Goal: Task Accomplishment & Management: Use online tool/utility

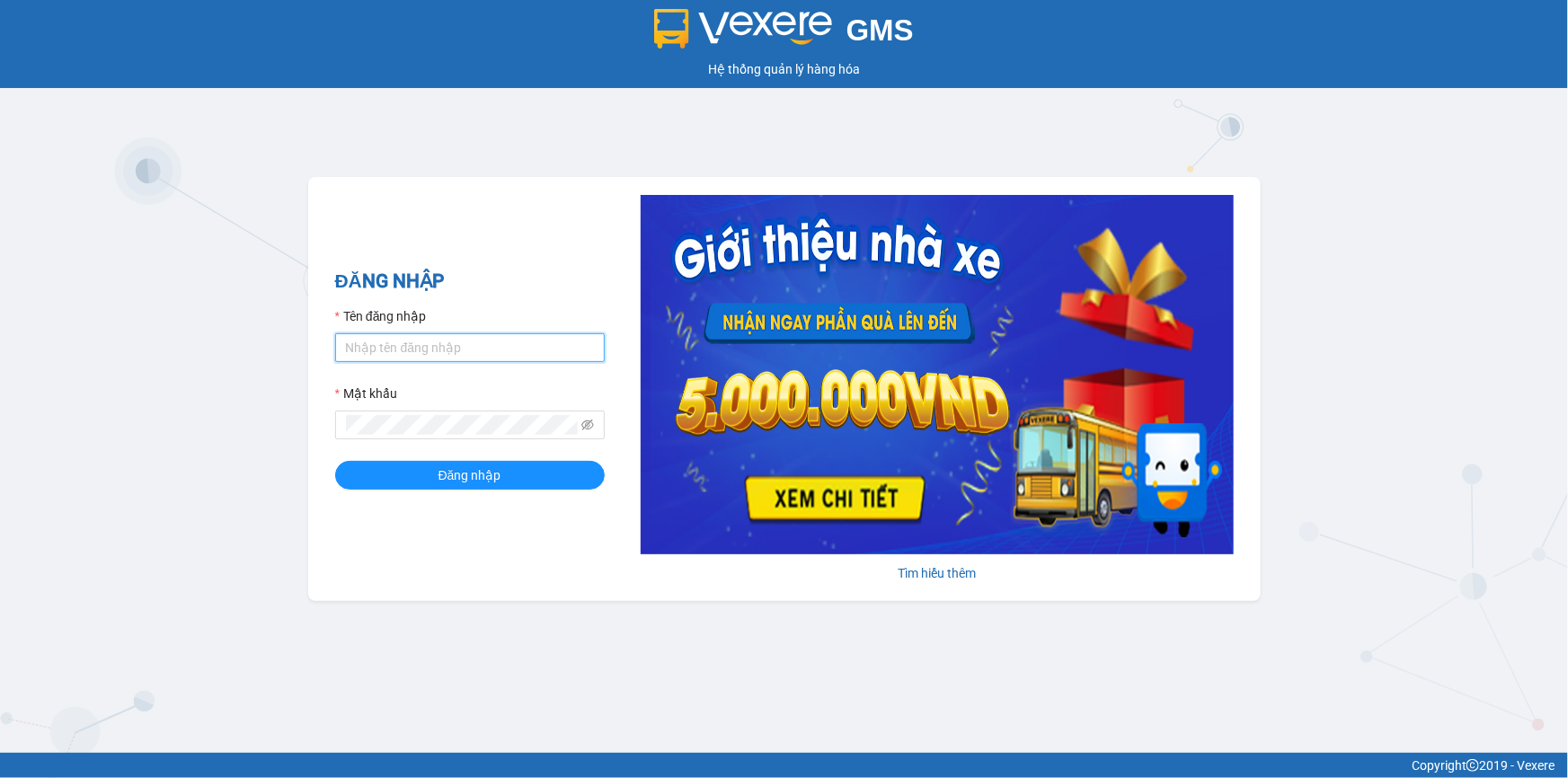
click at [434, 333] on input "Tên đăng nhập" at bounding box center [470, 348] width 269 height 29
type input "loc.tienoanh"
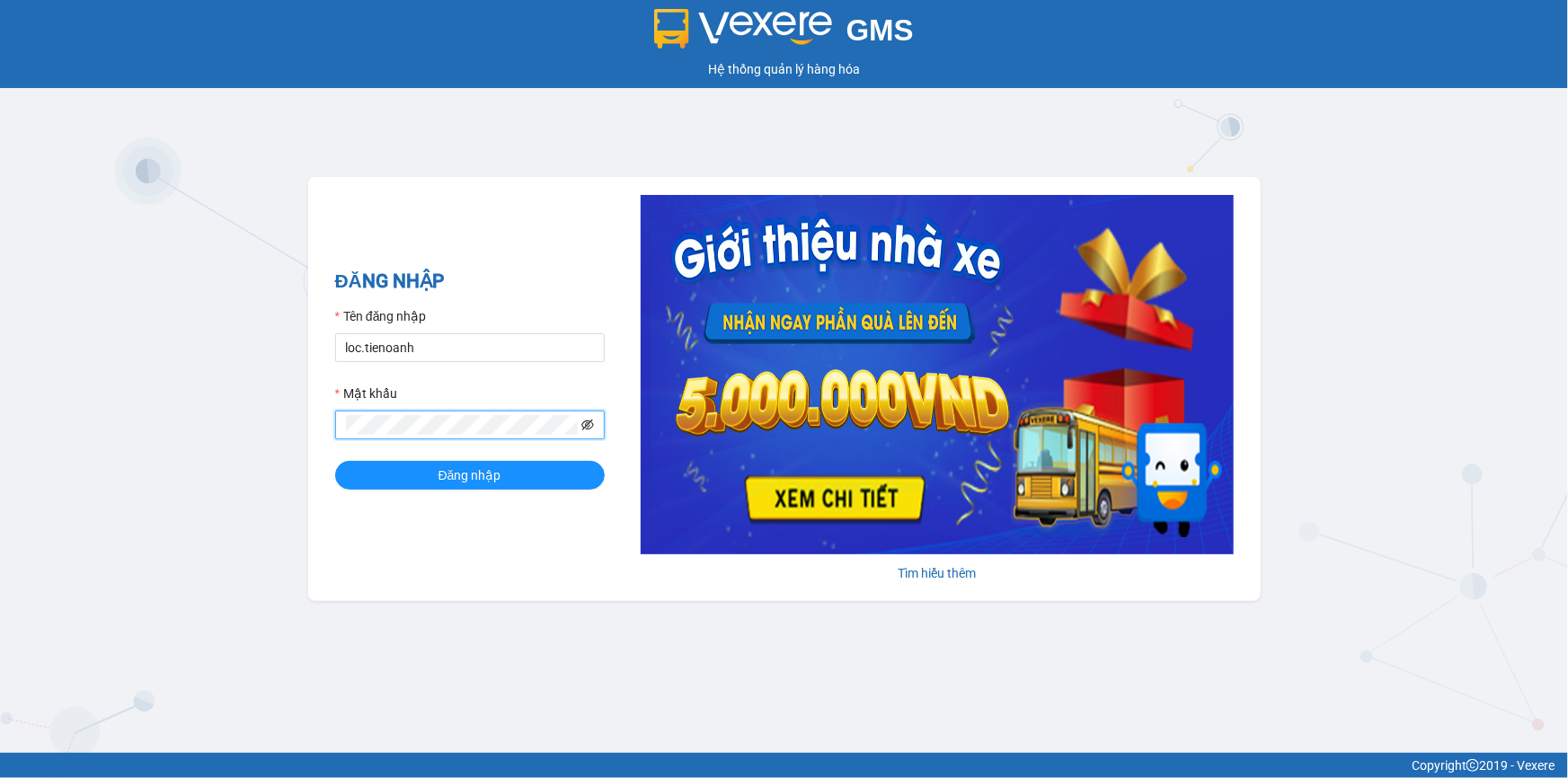
click at [586, 424] on icon "eye-invisible" at bounding box center [588, 425] width 13 height 13
click at [412, 461] on button "Đăng nhập" at bounding box center [470, 476] width 269 height 29
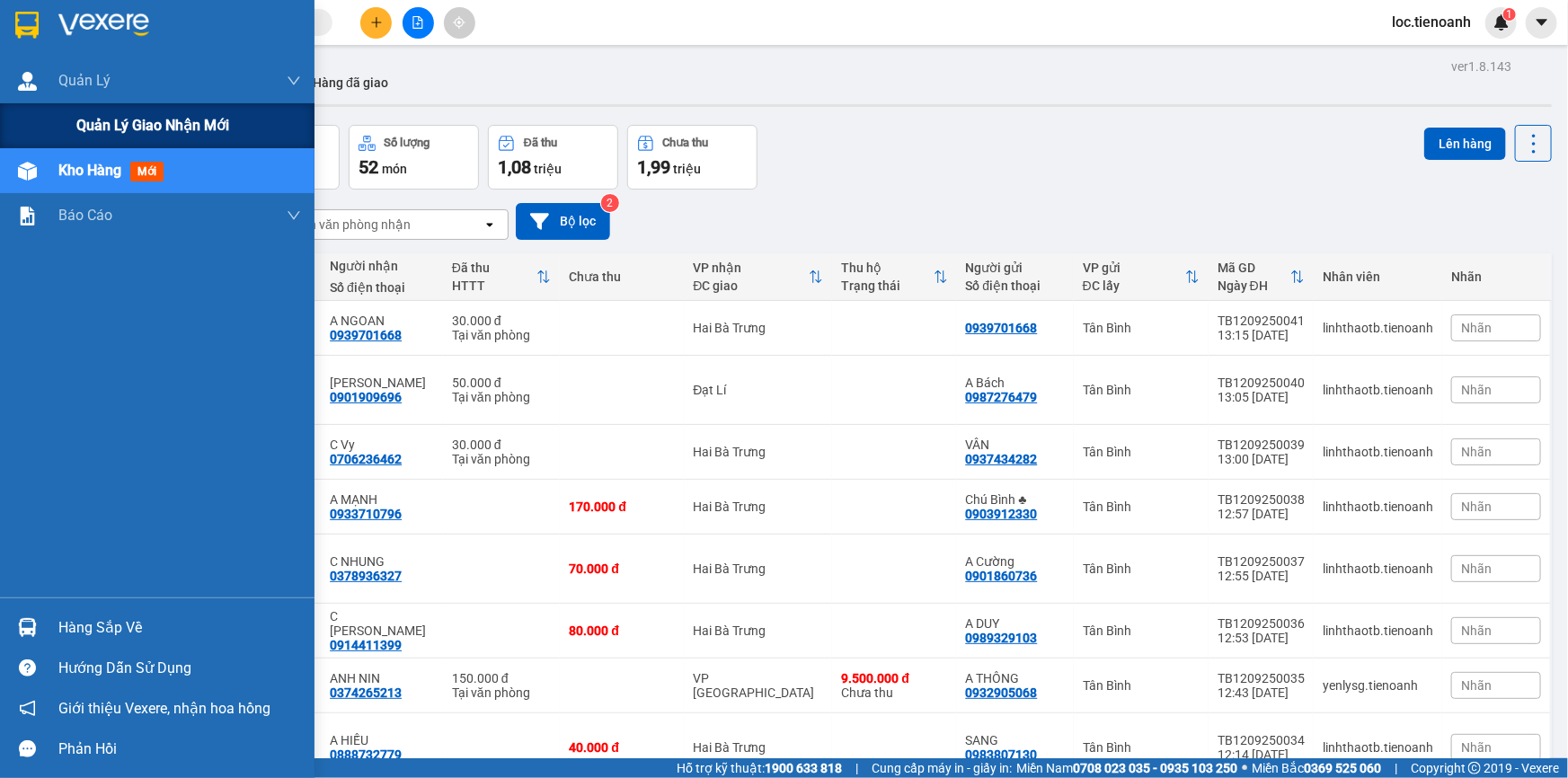
click at [84, 116] on span "Quản lý giao nhận mới" at bounding box center [153, 125] width 153 height 23
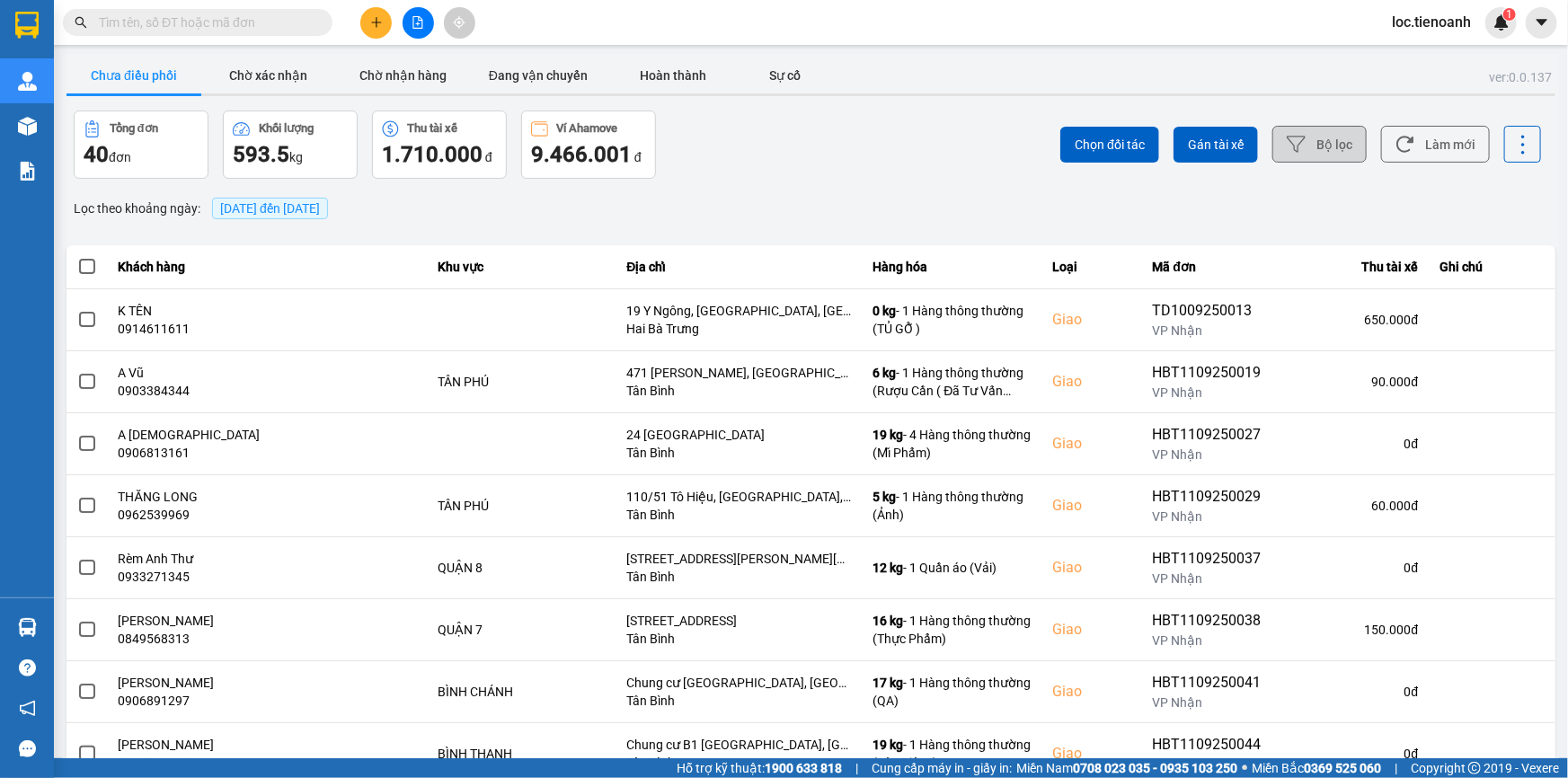
click at [1340, 139] on button "Bộ lọc" at bounding box center [1320, 144] width 95 height 36
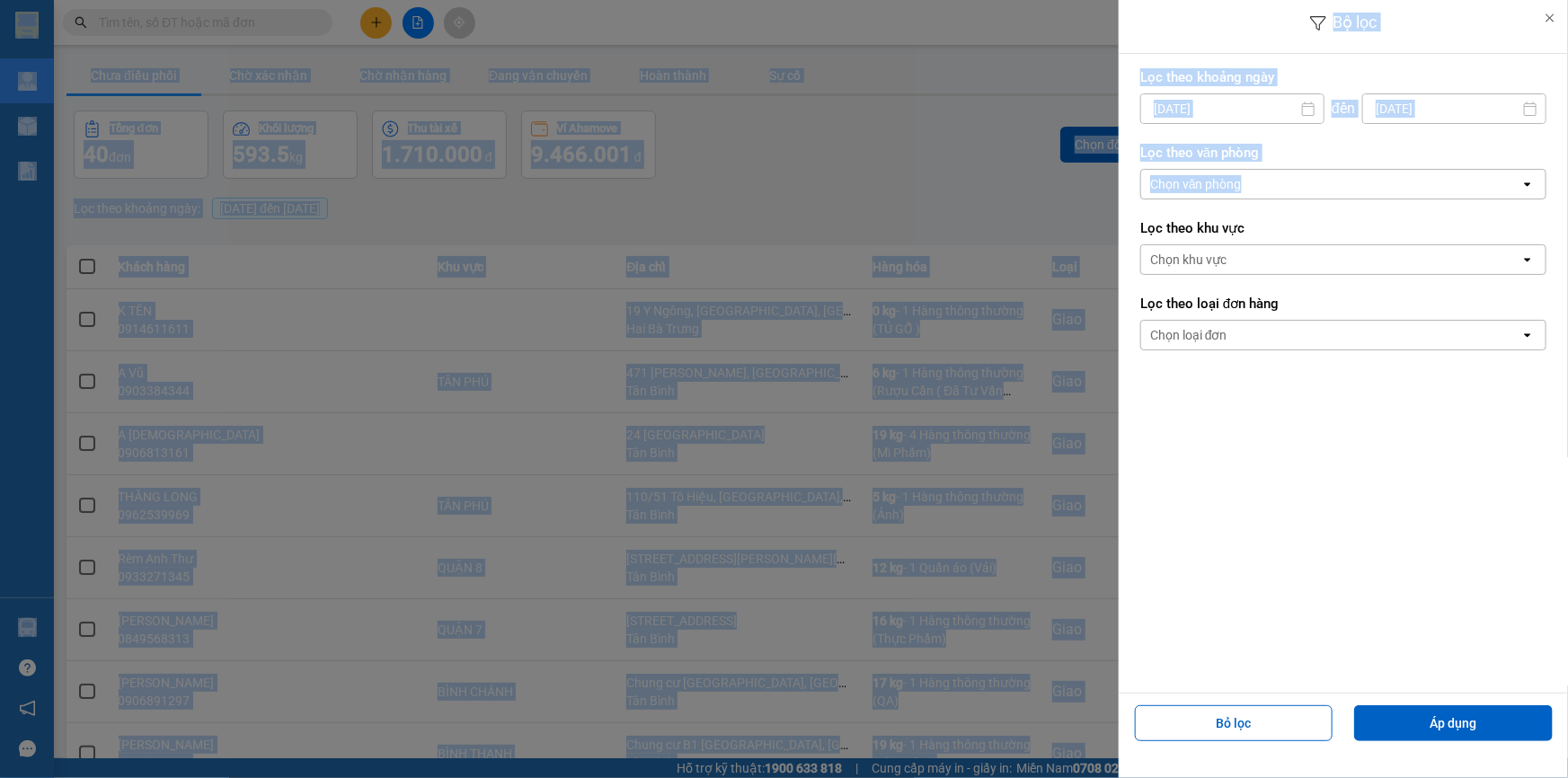
click at [1325, 174] on div "Chọn văn phòng" at bounding box center [1330, 185] width 379 height 29
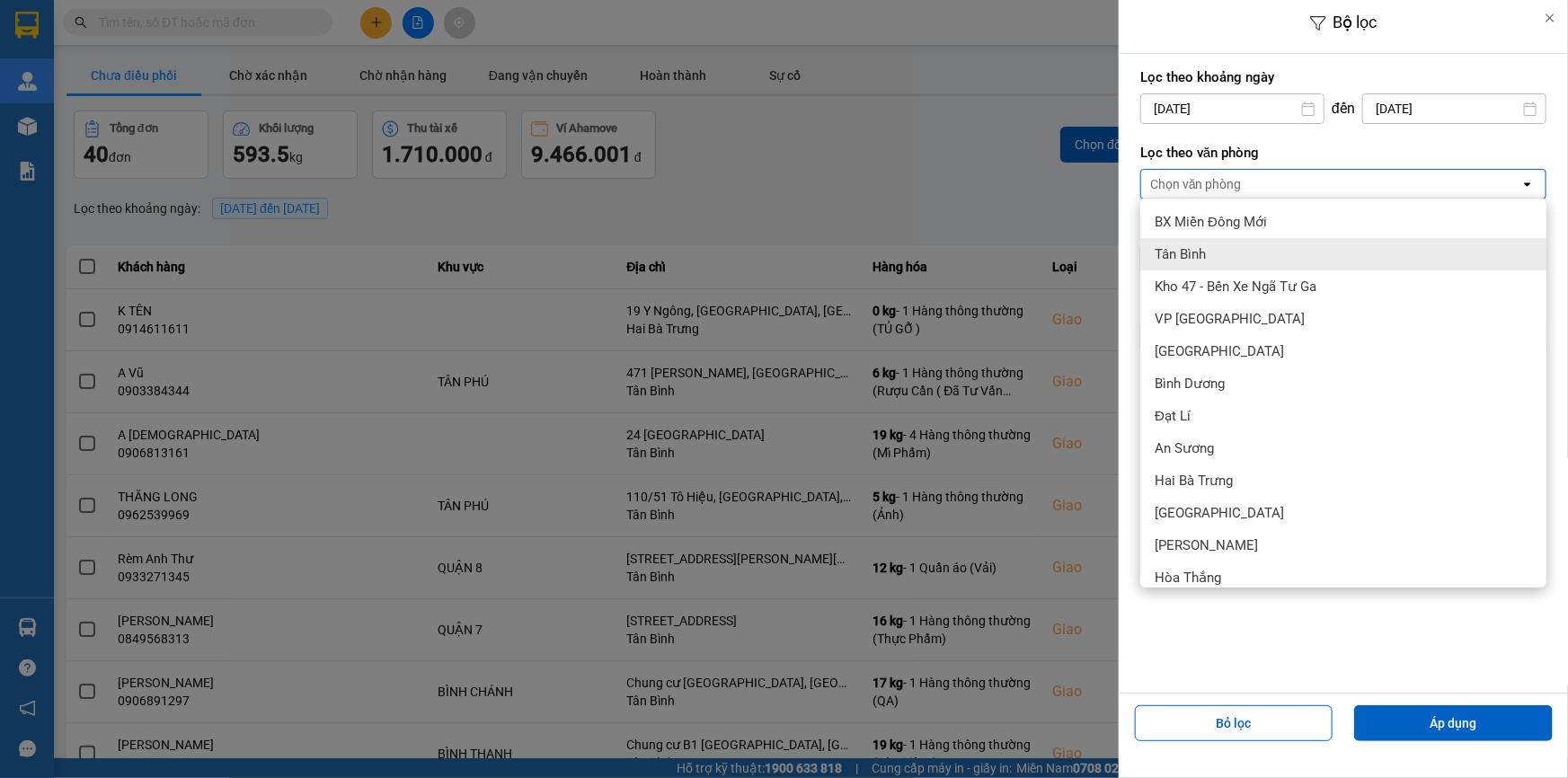
click at [1197, 260] on span "Tân Bình" at bounding box center [1180, 255] width 51 height 18
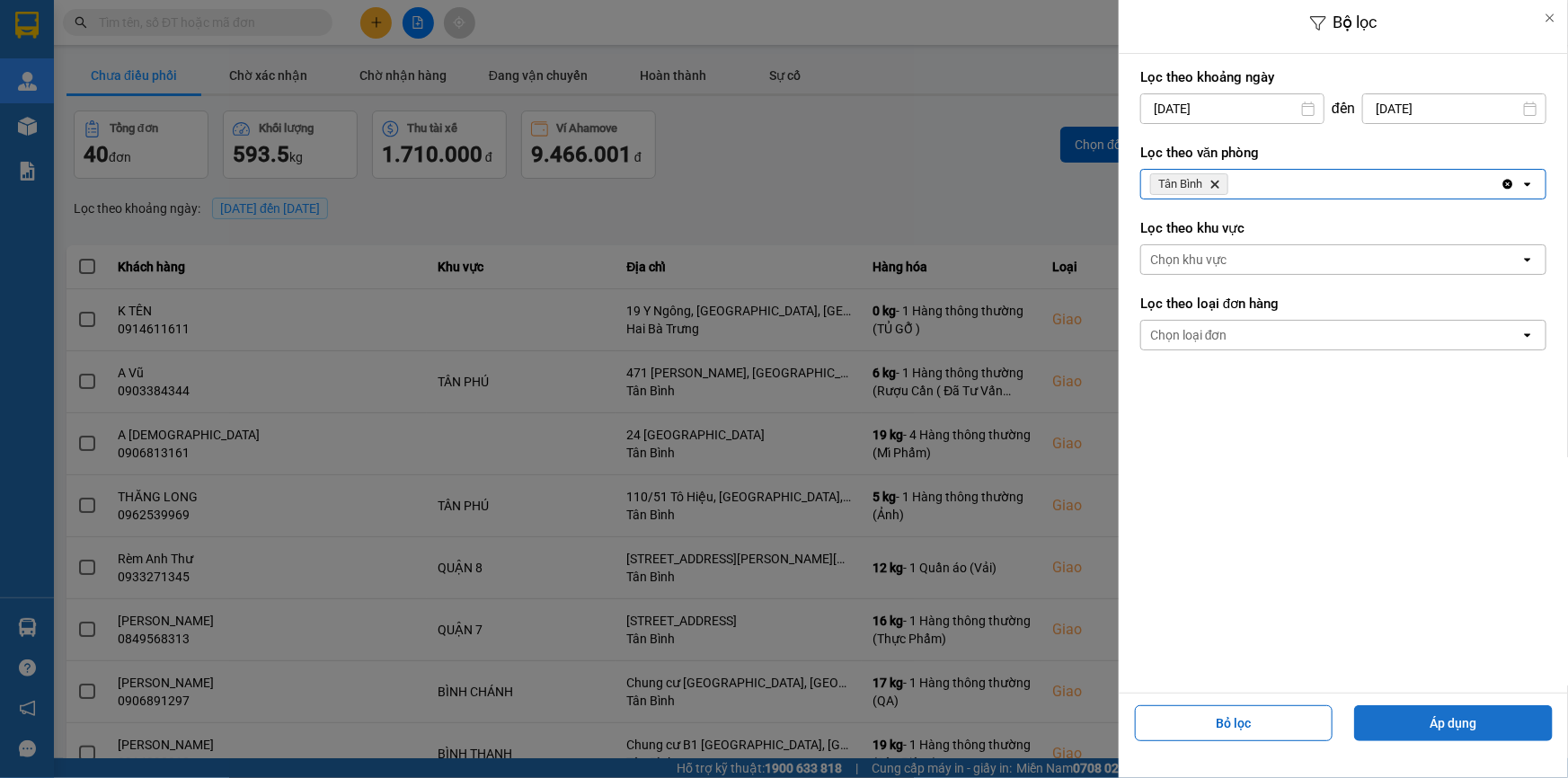
click at [1457, 728] on button "Áp dụng" at bounding box center [1453, 722] width 198 height 35
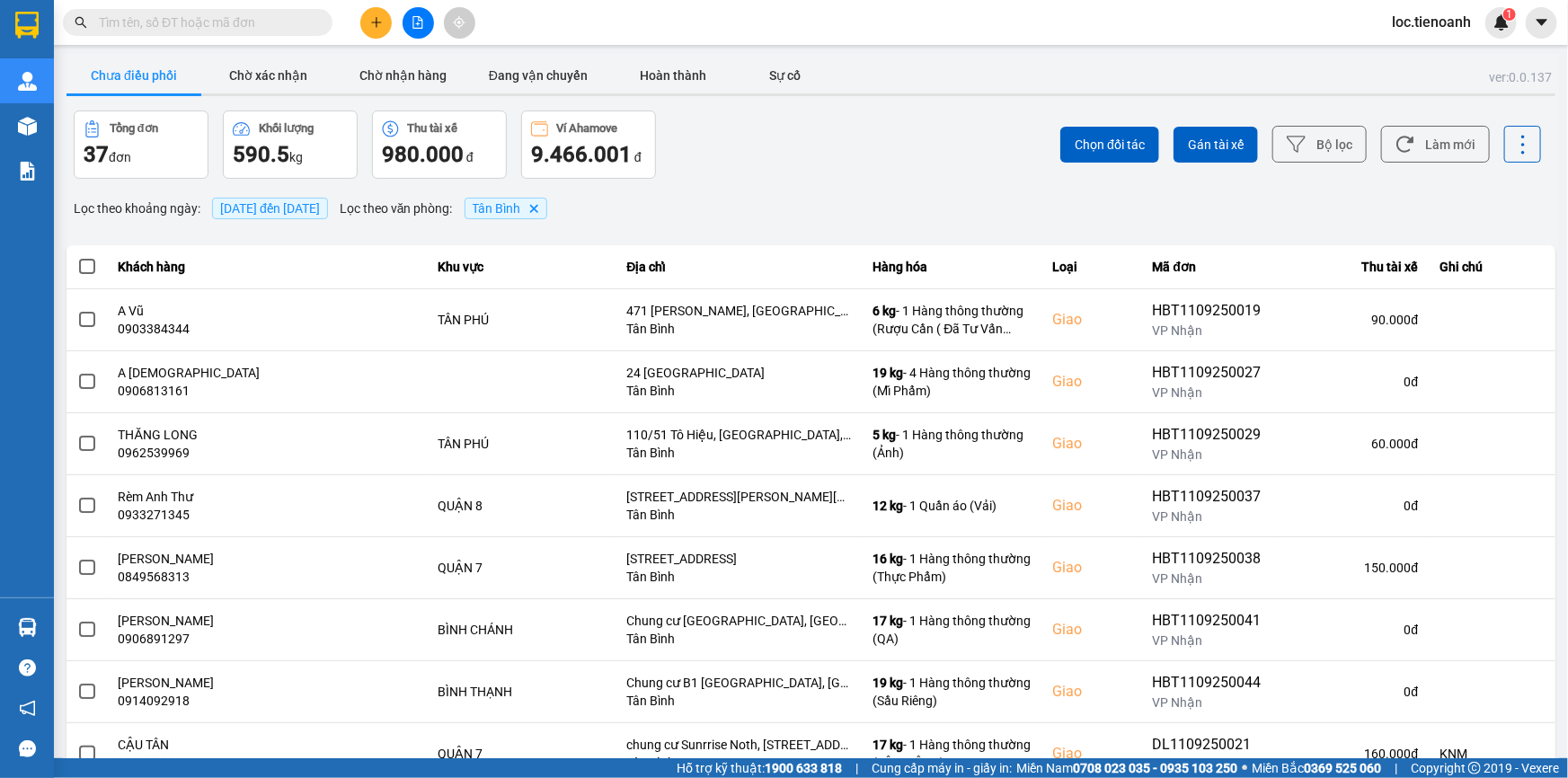
scroll to position [190, 0]
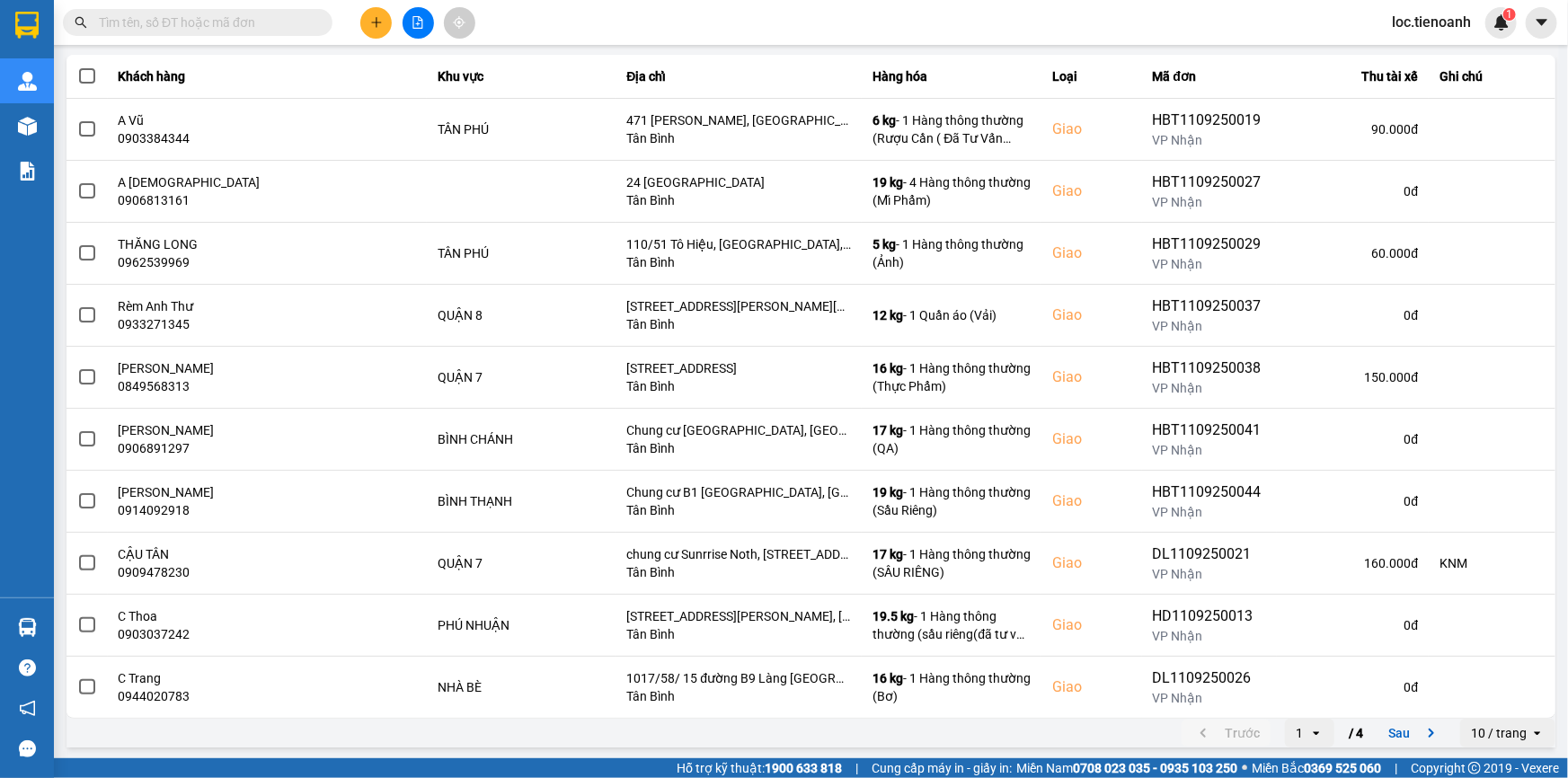
click at [1531, 722] on div "open" at bounding box center [1543, 733] width 25 height 29
click at [1523, 706] on li "100 / trang" at bounding box center [1496, 694] width 95 height 33
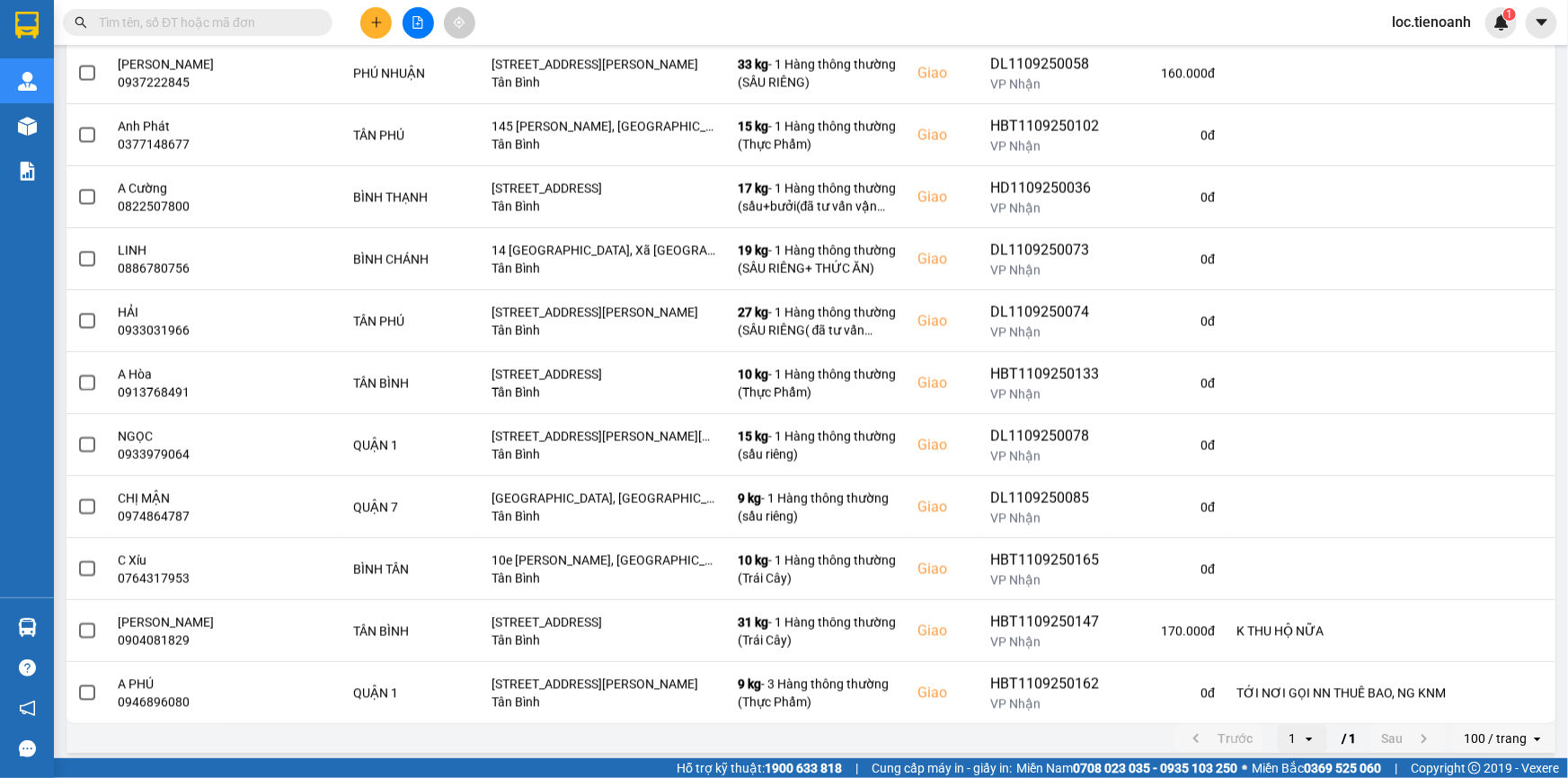
scroll to position [1862, 0]
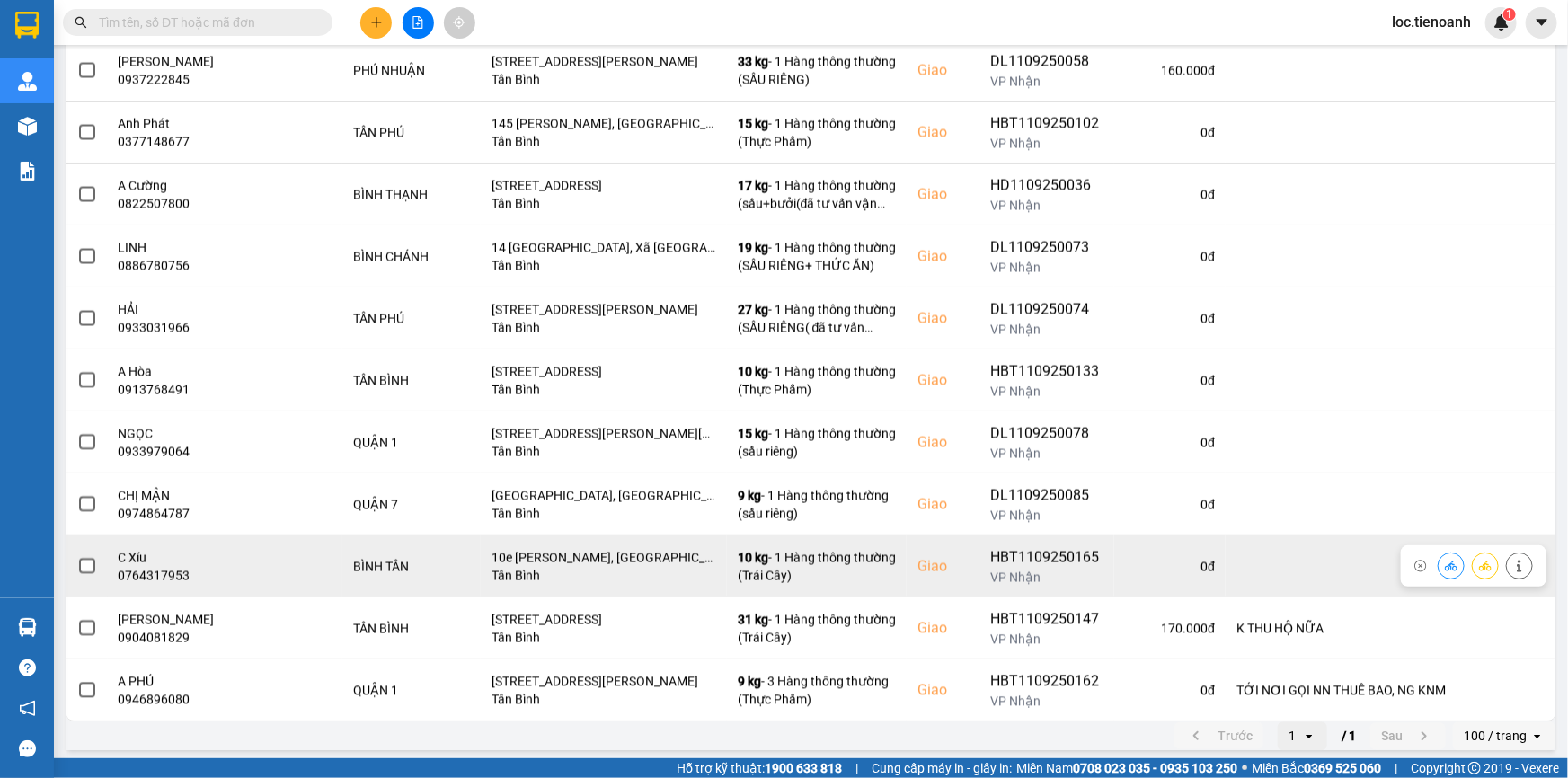
click at [88, 567] on span at bounding box center [87, 566] width 16 height 16
click at [77, 556] on input "checkbox" at bounding box center [77, 556] width 0 height 0
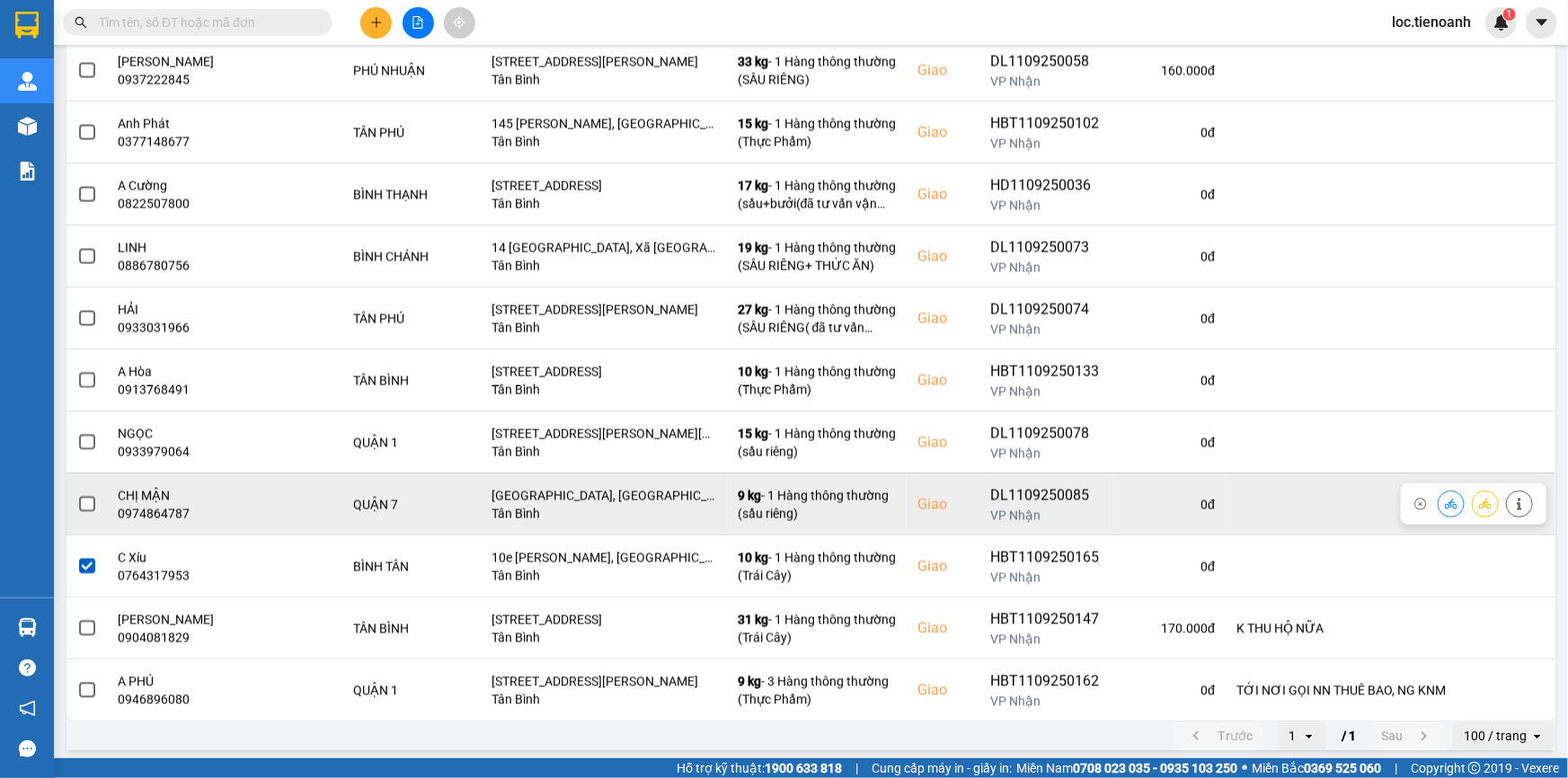
click at [88, 496] on span at bounding box center [87, 504] width 16 height 16
click at [77, 494] on input "checkbox" at bounding box center [77, 494] width 0 height 0
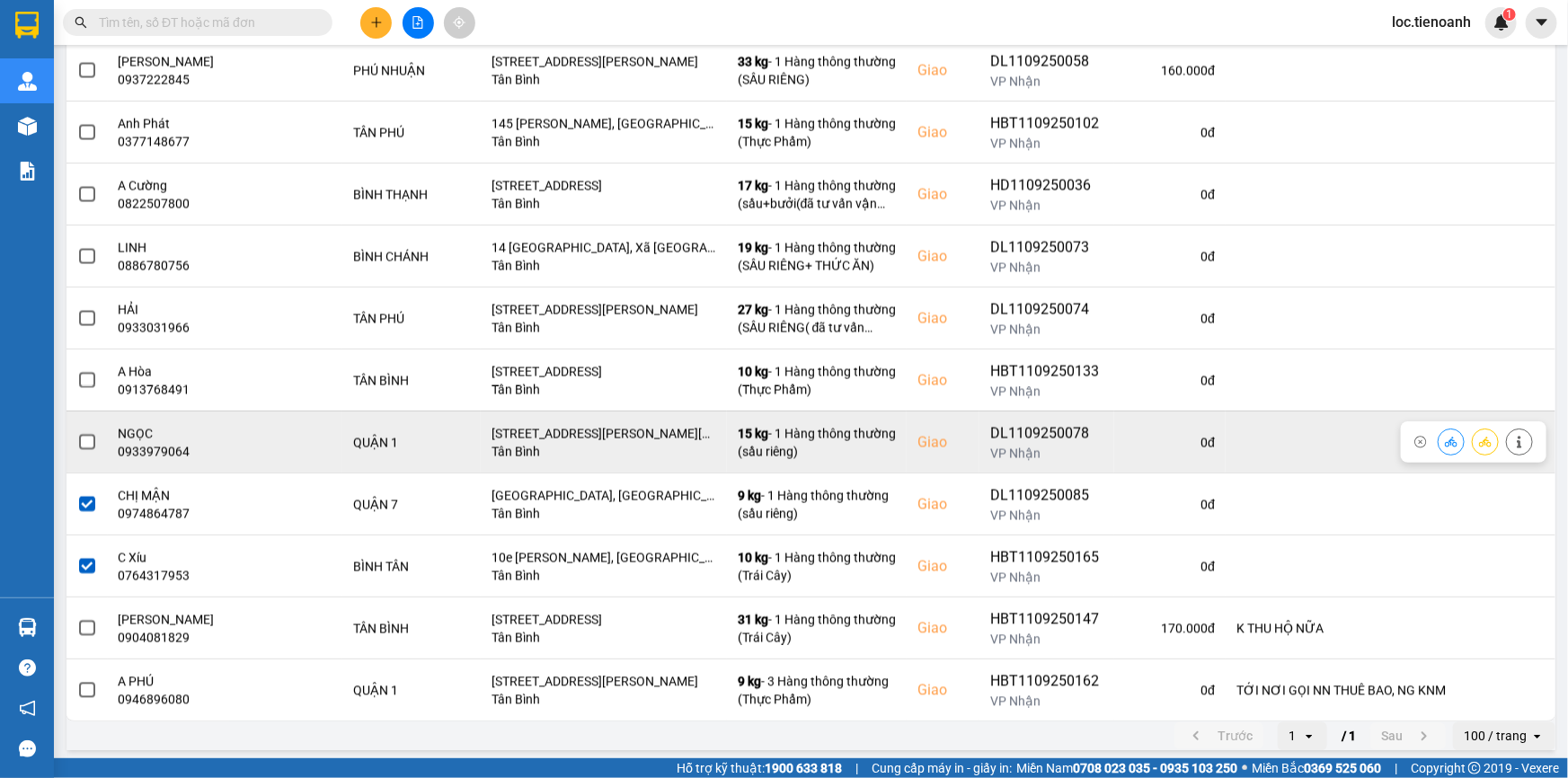
click at [87, 444] on span at bounding box center [87, 442] width 16 height 16
click at [77, 432] on input "checkbox" at bounding box center [77, 432] width 0 height 0
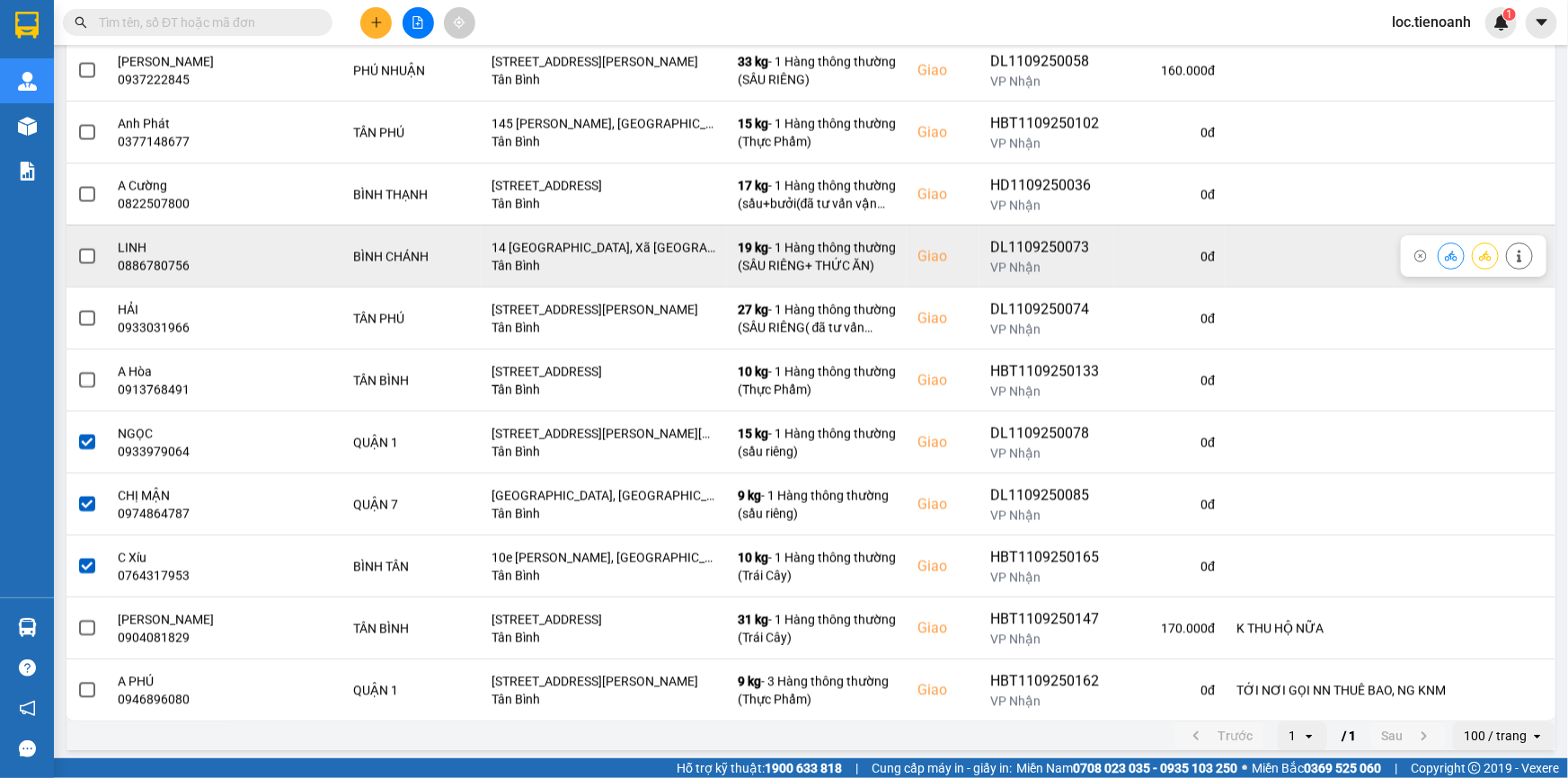
click at [77, 251] on label at bounding box center [87, 257] width 20 height 20
click at [77, 247] on input "checkbox" at bounding box center [77, 247] width 0 height 0
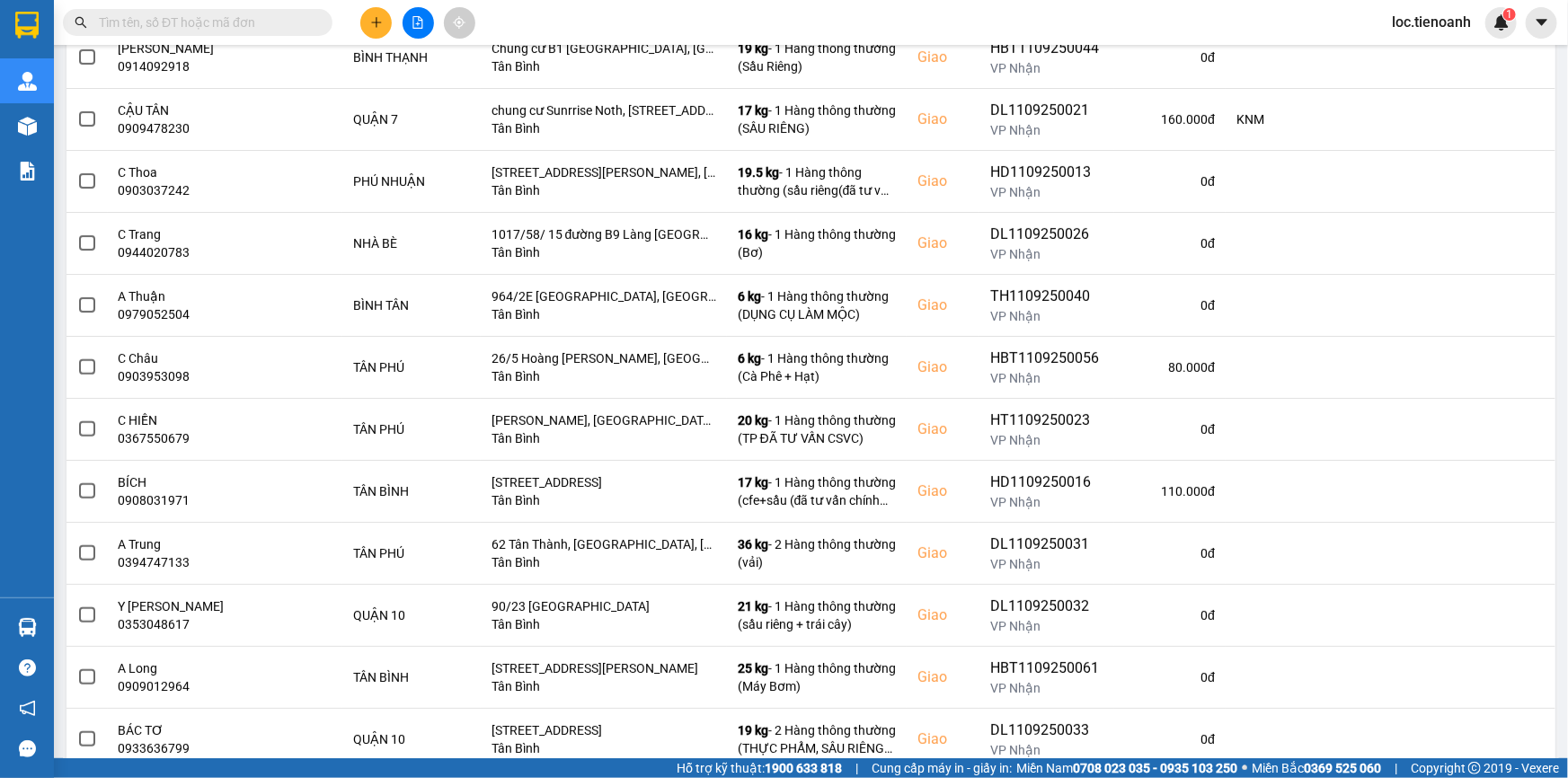
scroll to position [631, 0]
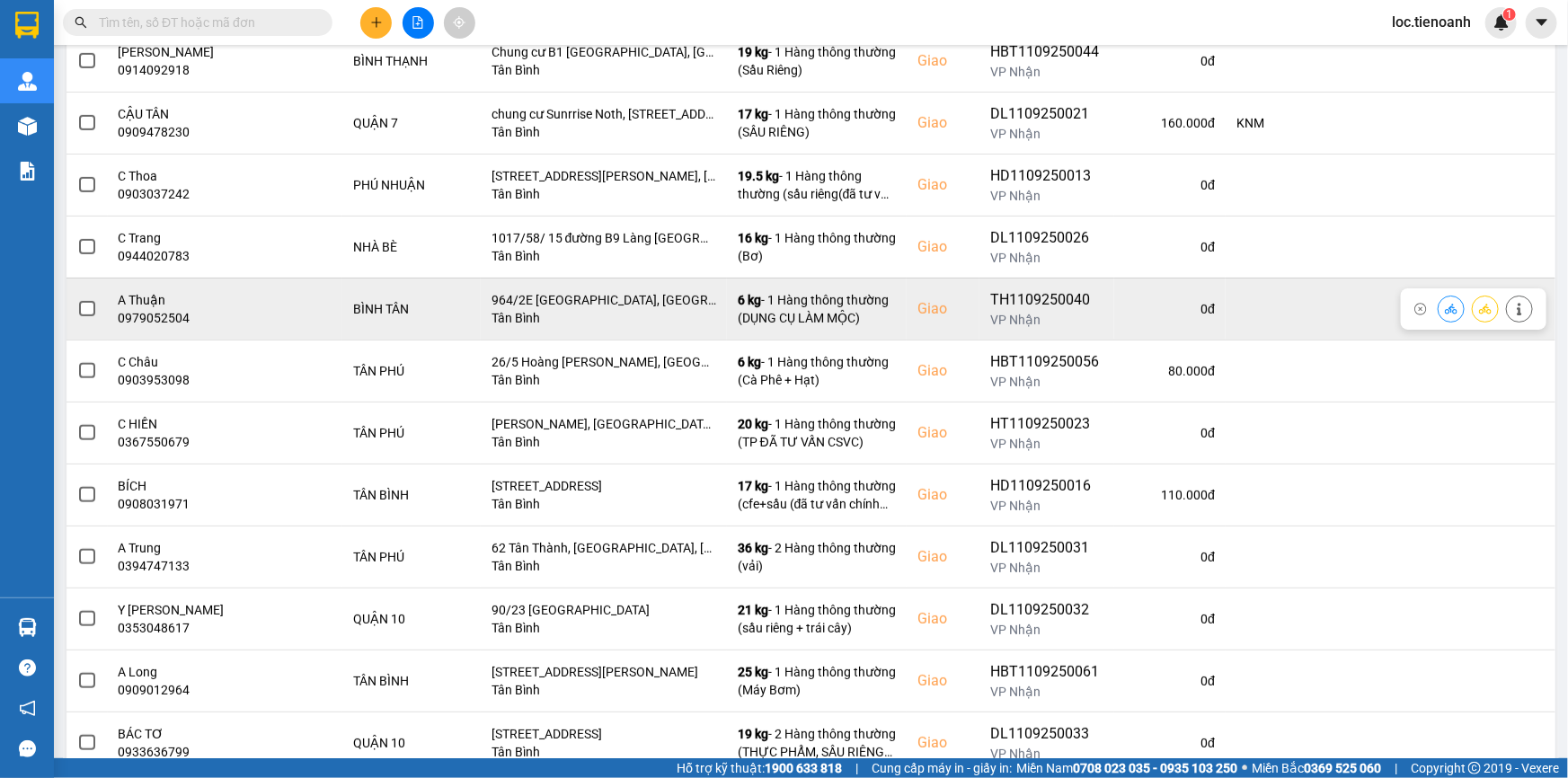
click at [94, 305] on span at bounding box center [87, 309] width 16 height 16
click at [77, 299] on input "checkbox" at bounding box center [77, 299] width 0 height 0
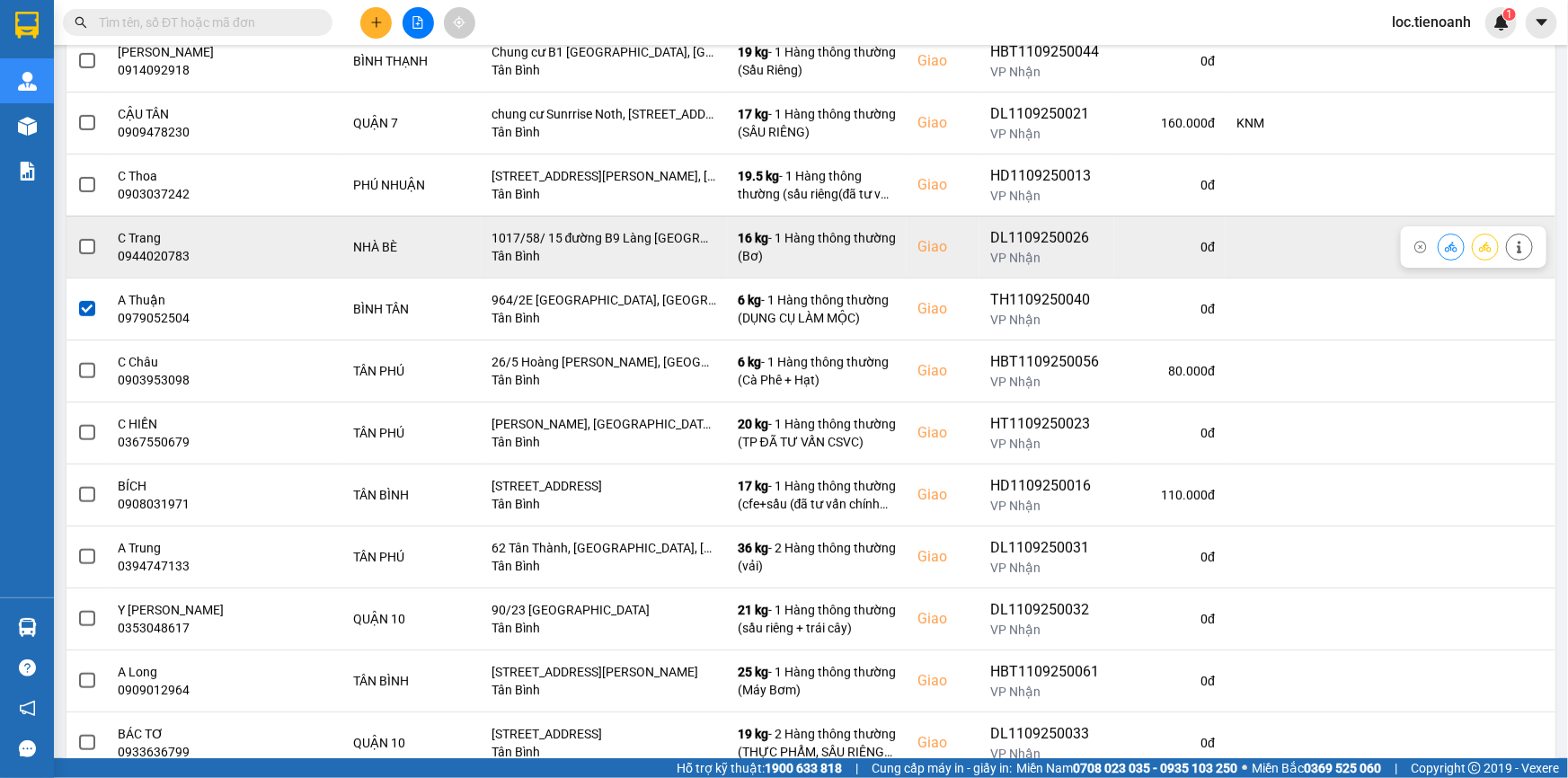
click at [91, 244] on span at bounding box center [87, 248] width 16 height 16
click at [77, 237] on input "checkbox" at bounding box center [77, 237] width 0 height 0
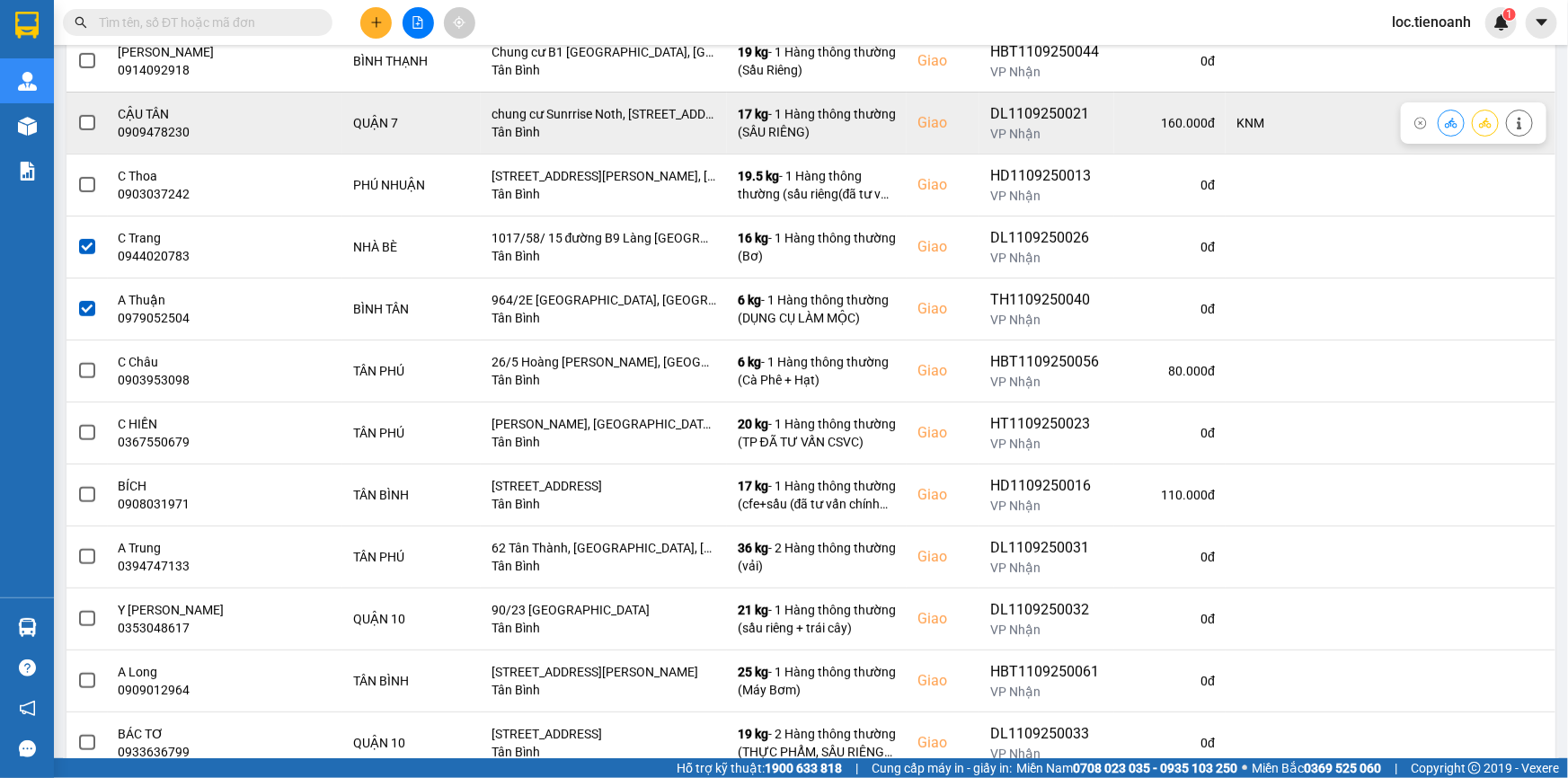
click at [90, 117] on span at bounding box center [87, 123] width 16 height 16
click at [77, 113] on input "checkbox" at bounding box center [77, 113] width 0 height 0
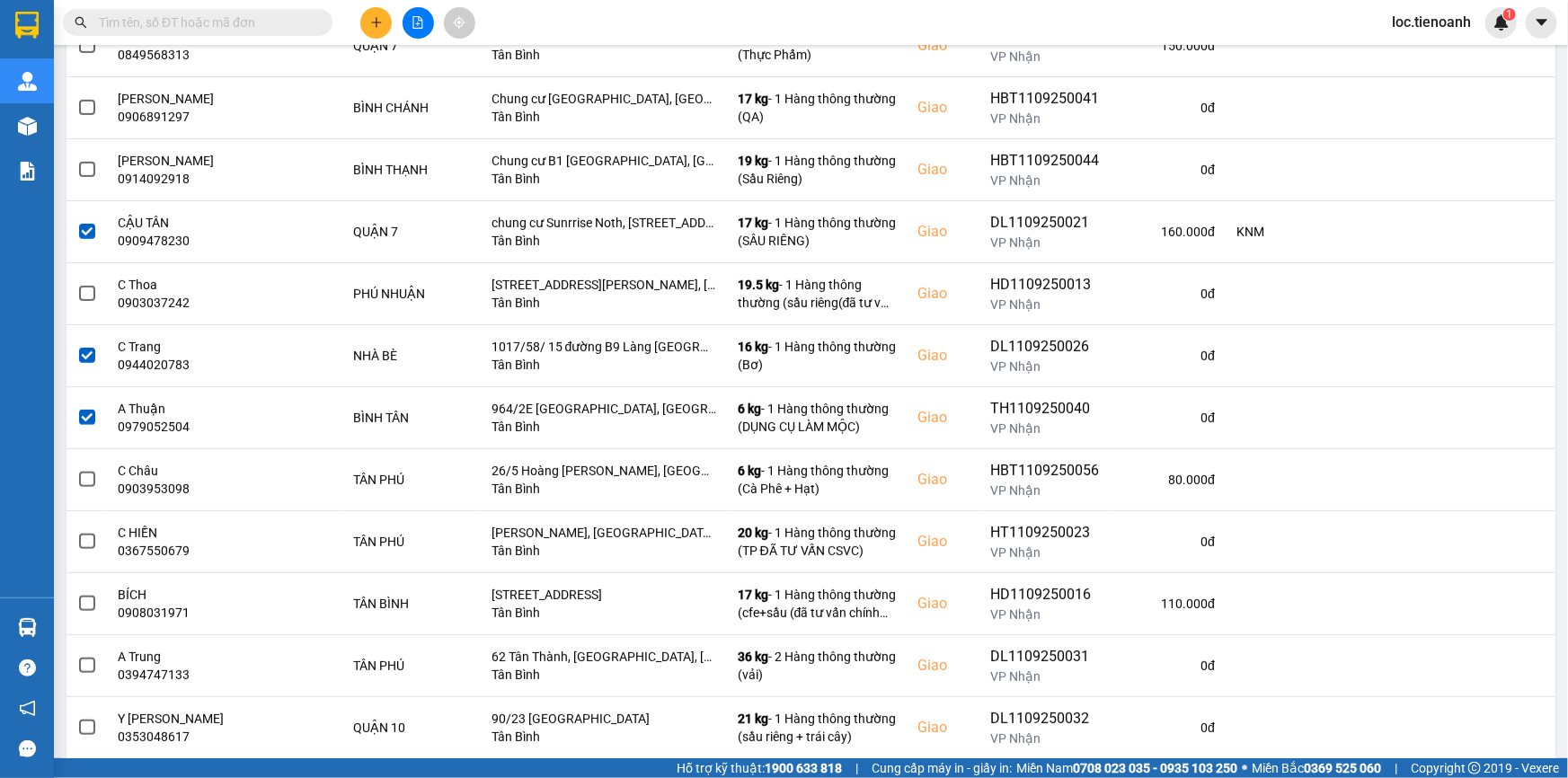
scroll to position [520, 0]
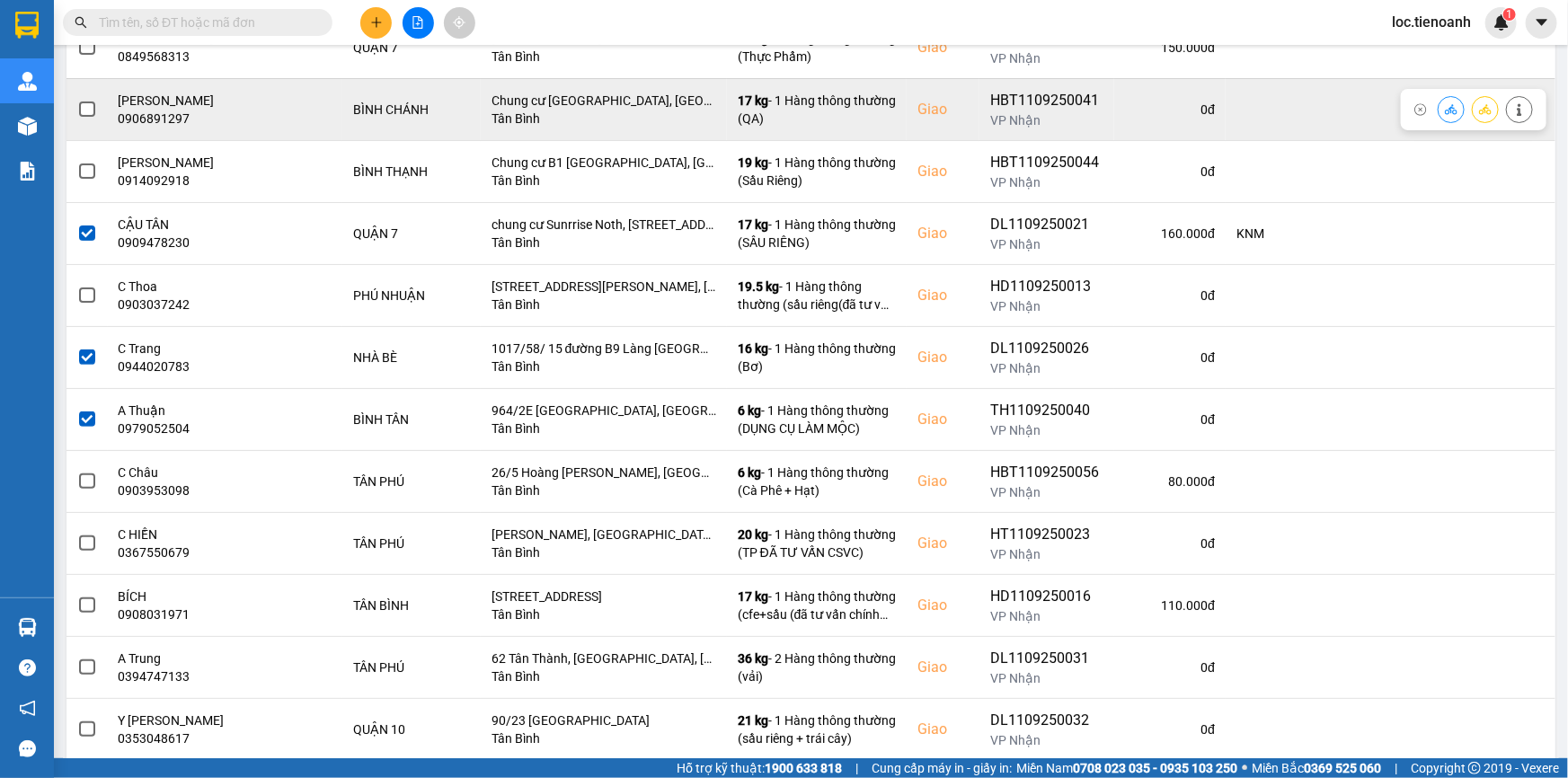
click at [86, 103] on span at bounding box center [87, 110] width 16 height 16
click at [77, 100] on input "checkbox" at bounding box center [77, 100] width 0 height 0
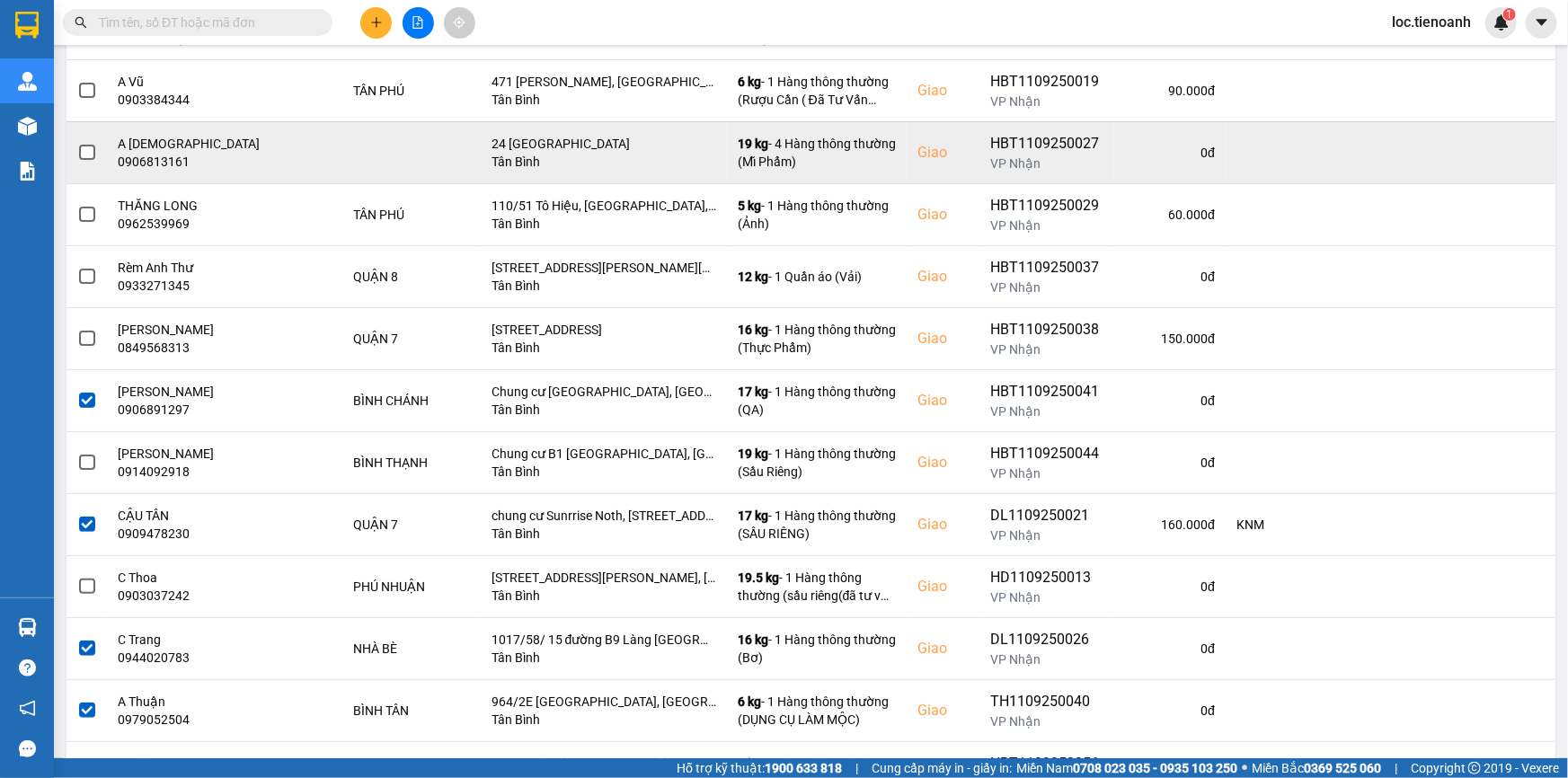
scroll to position [223, 0]
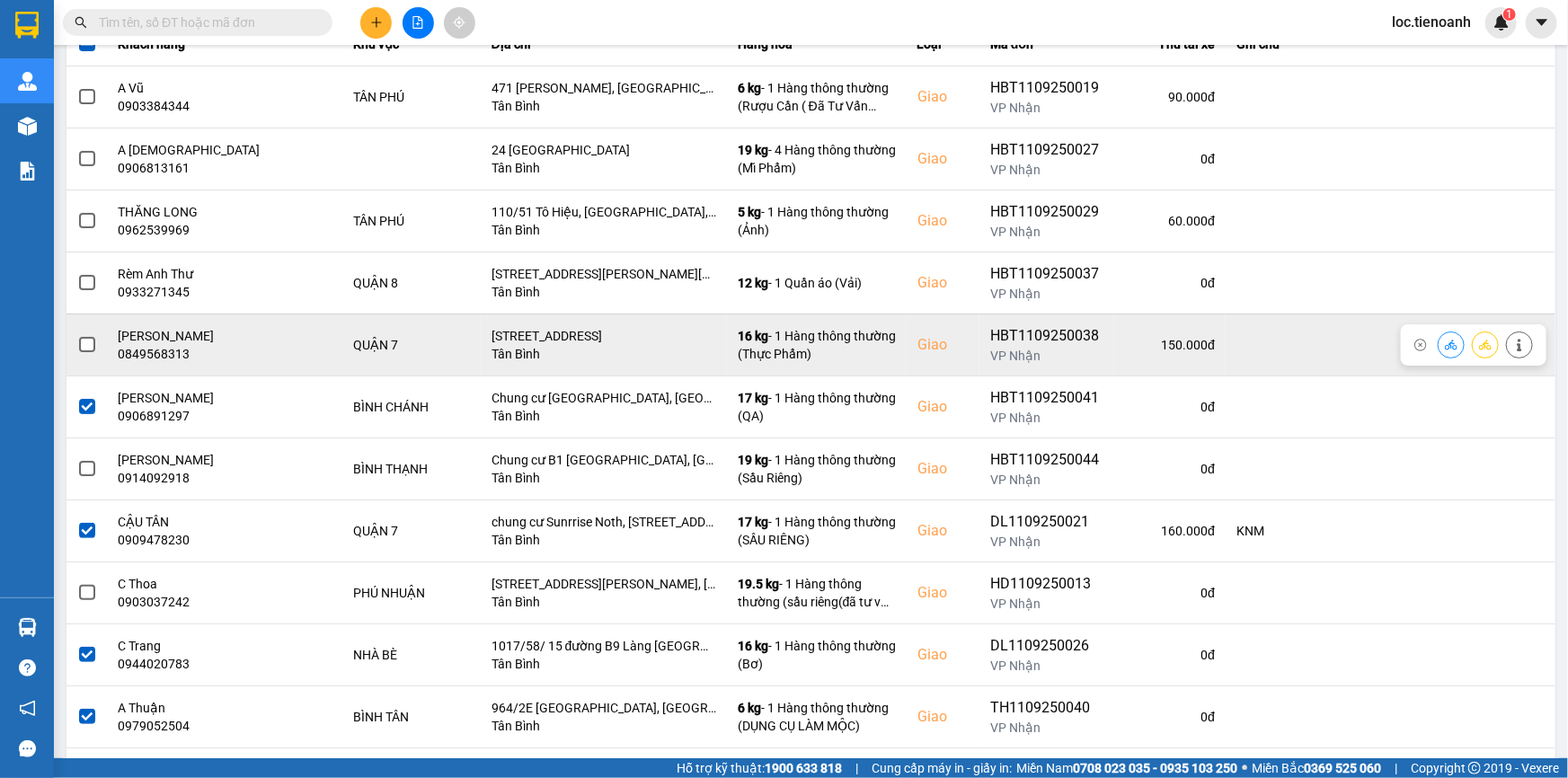
click at [90, 340] on span at bounding box center [87, 345] width 16 height 16
click at [77, 335] on input "checkbox" at bounding box center [77, 335] width 0 height 0
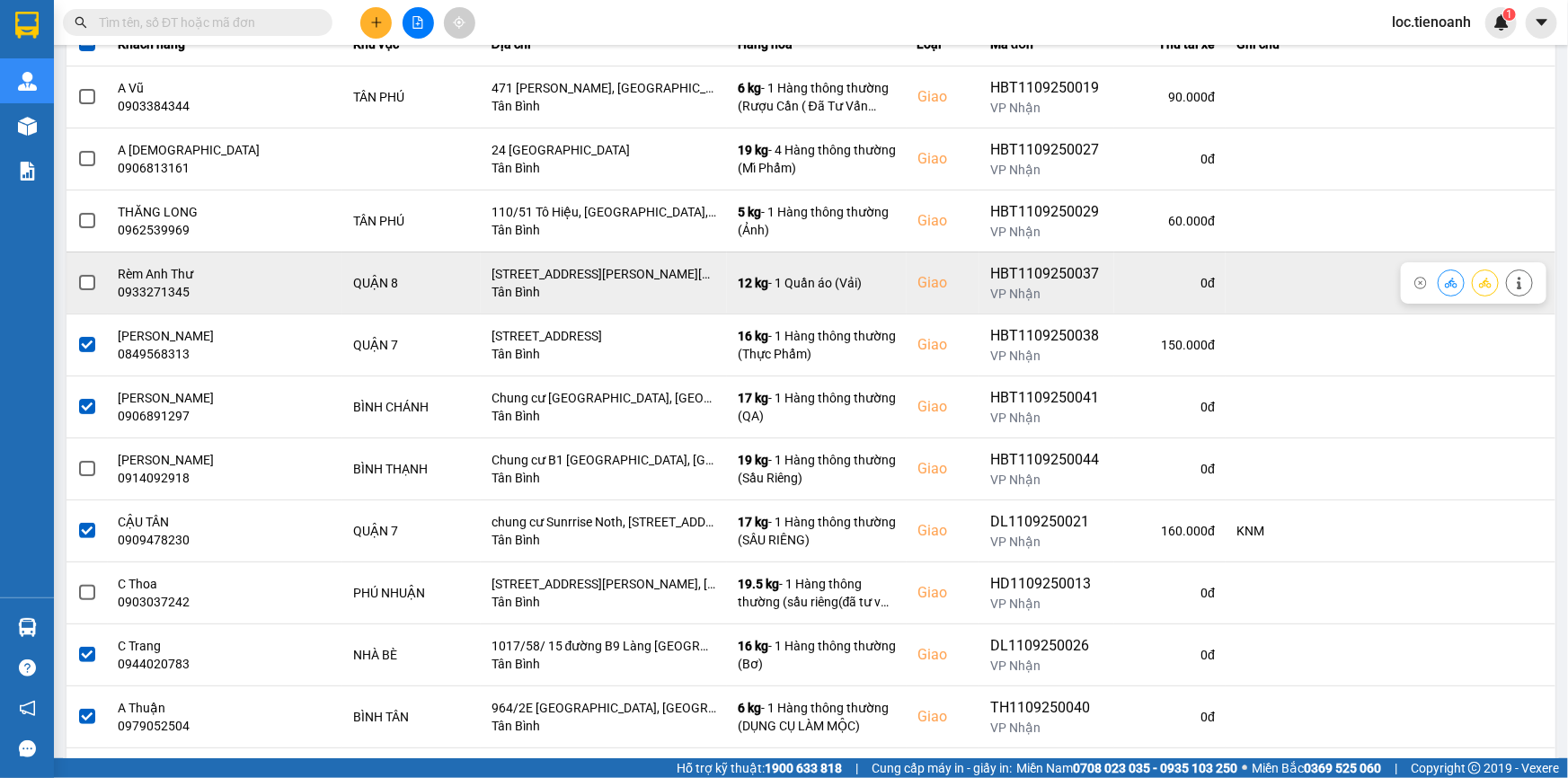
click at [87, 282] on span at bounding box center [87, 283] width 16 height 16
click at [77, 273] on input "checkbox" at bounding box center [77, 273] width 0 height 0
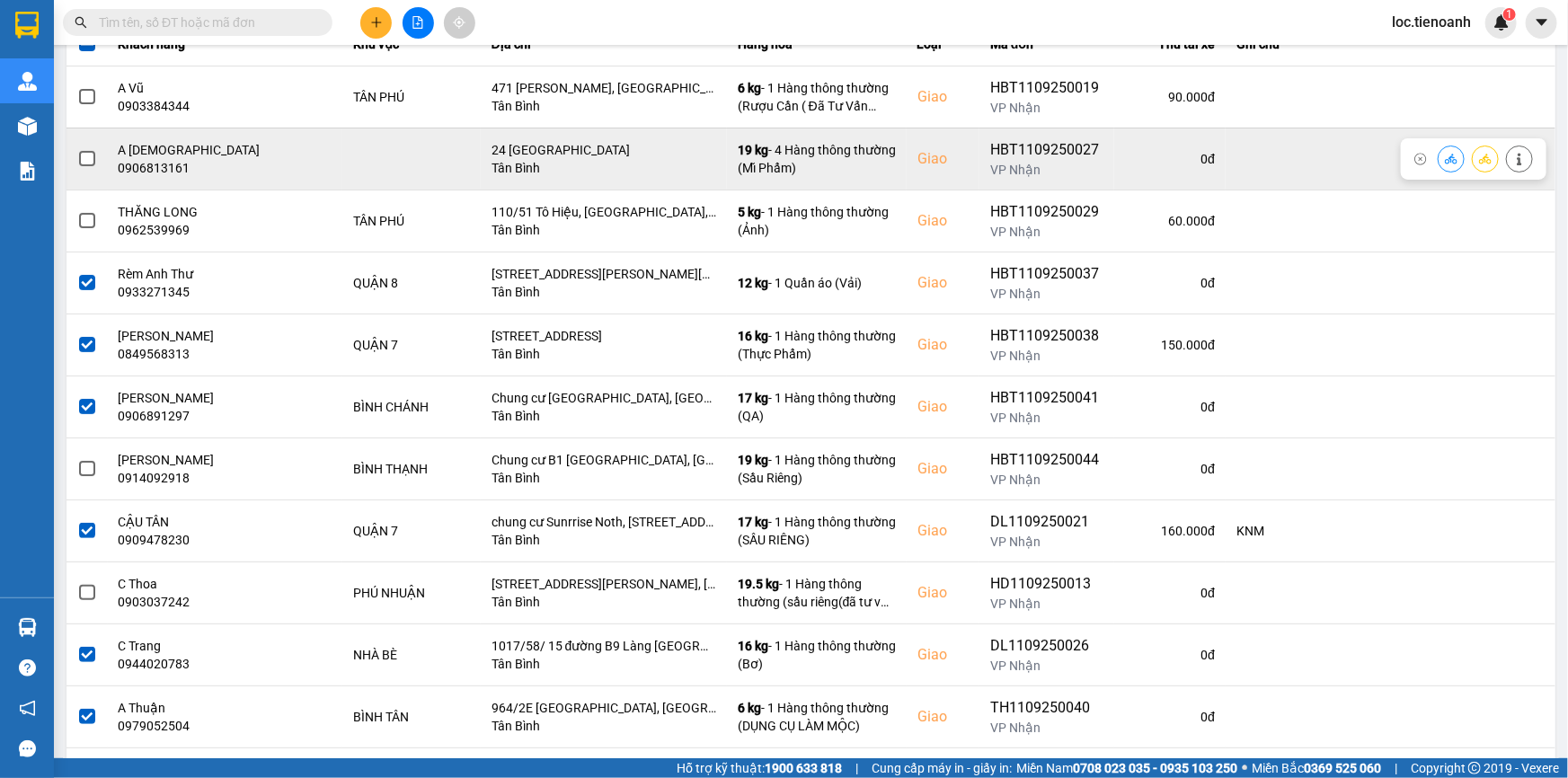
click at [90, 157] on span at bounding box center [87, 159] width 16 height 16
click at [77, 149] on input "checkbox" at bounding box center [77, 149] width 0 height 0
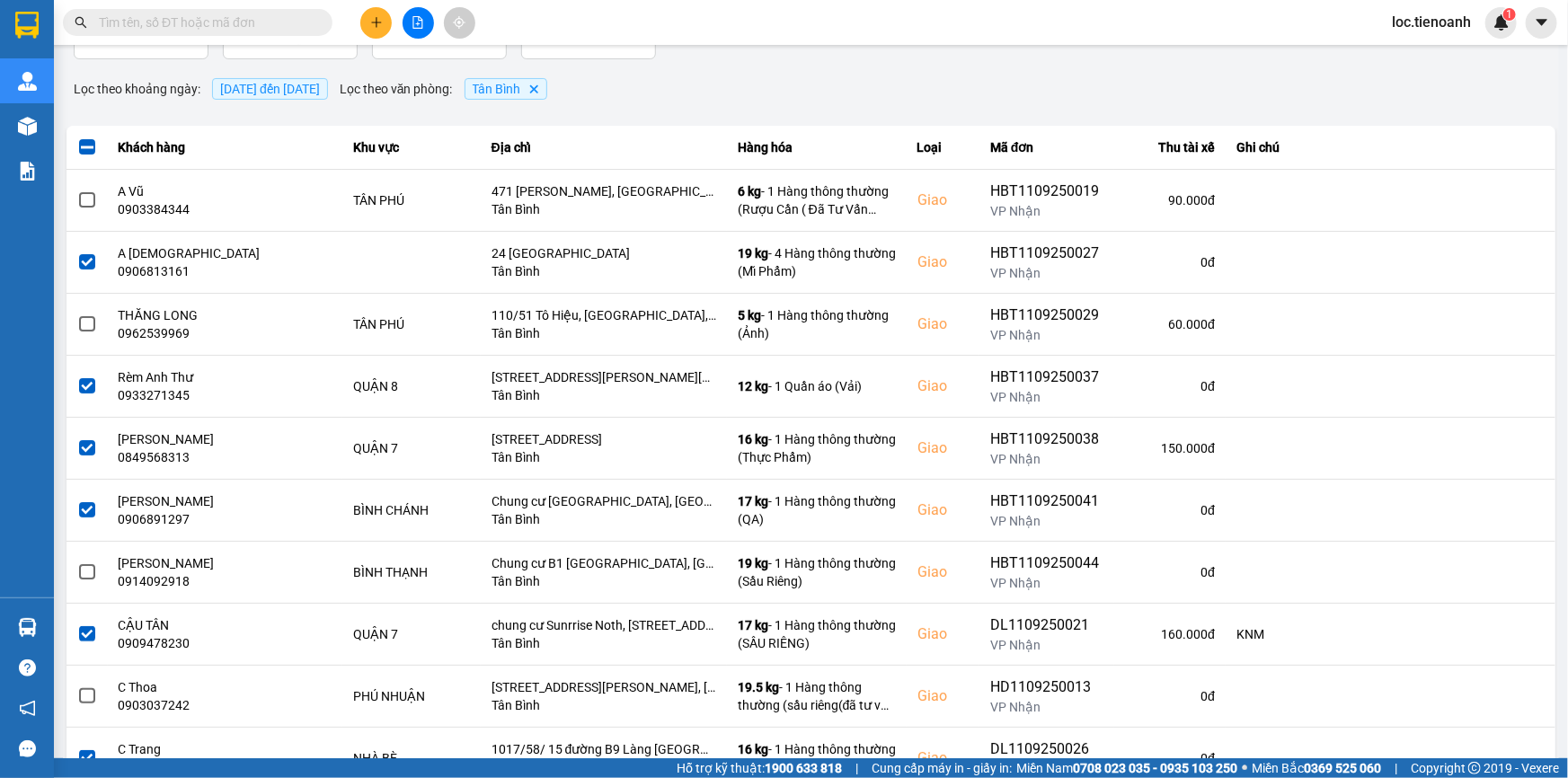
scroll to position [149, 0]
